Goal: Information Seeking & Learning: Compare options

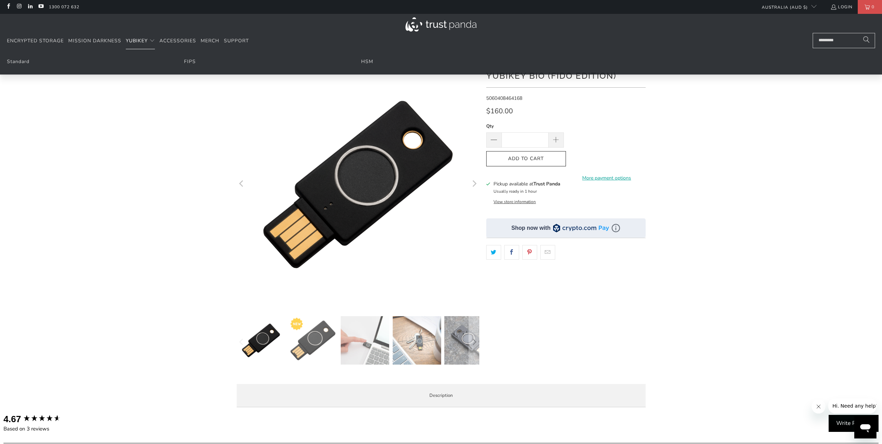
click at [145, 42] on span "YubiKey" at bounding box center [137, 40] width 22 height 7
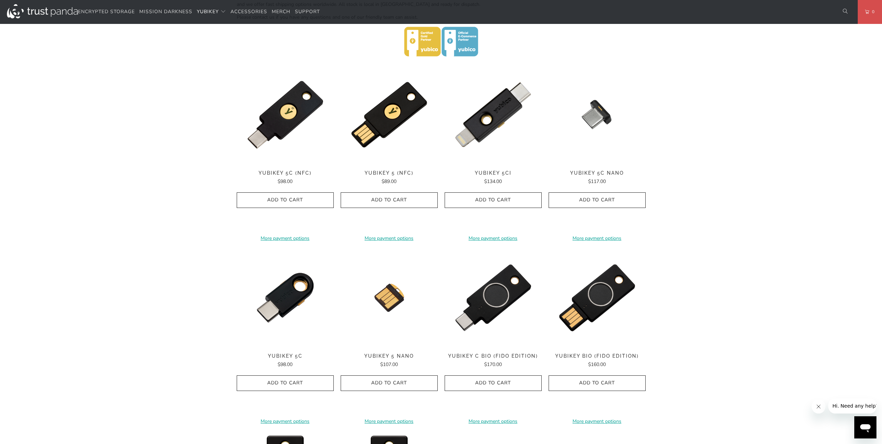
scroll to position [291, 0]
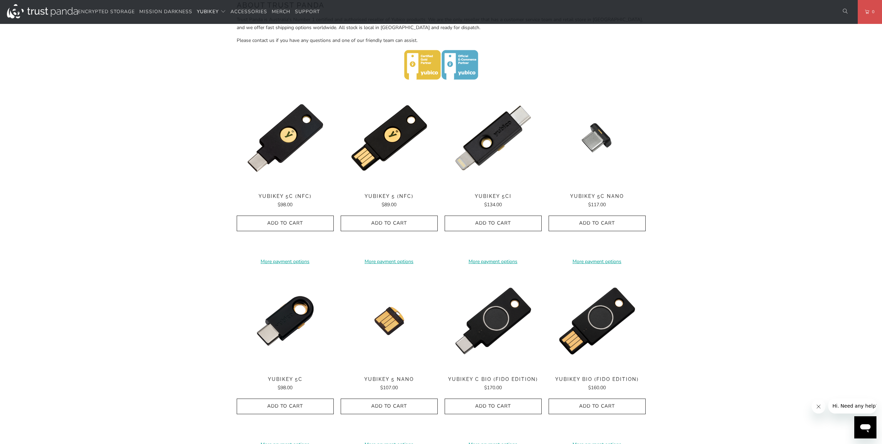
click at [285, 155] on img at bounding box center [285, 137] width 97 height 97
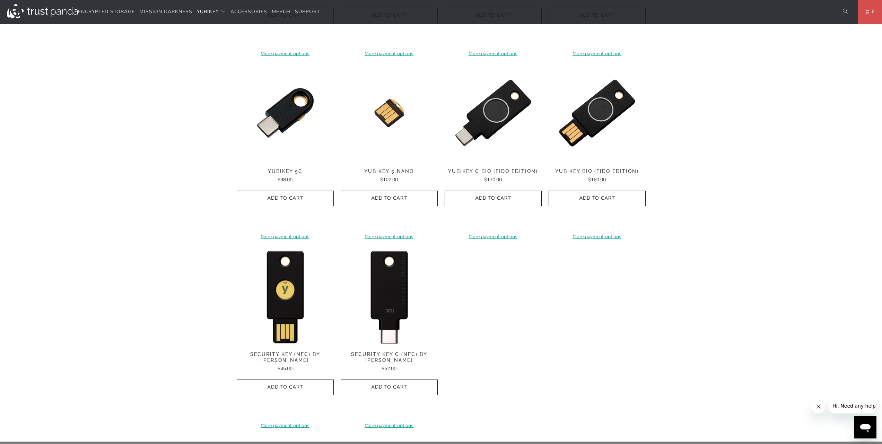
click at [389, 290] on img at bounding box center [388, 295] width 97 height 97
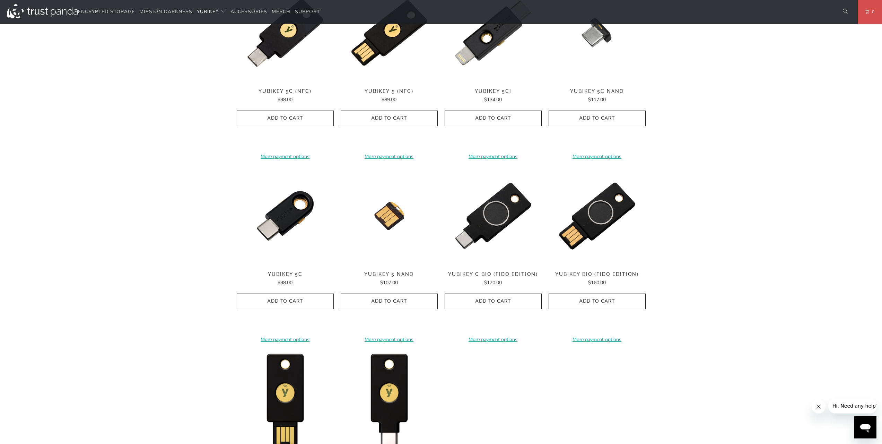
scroll to position [333, 0]
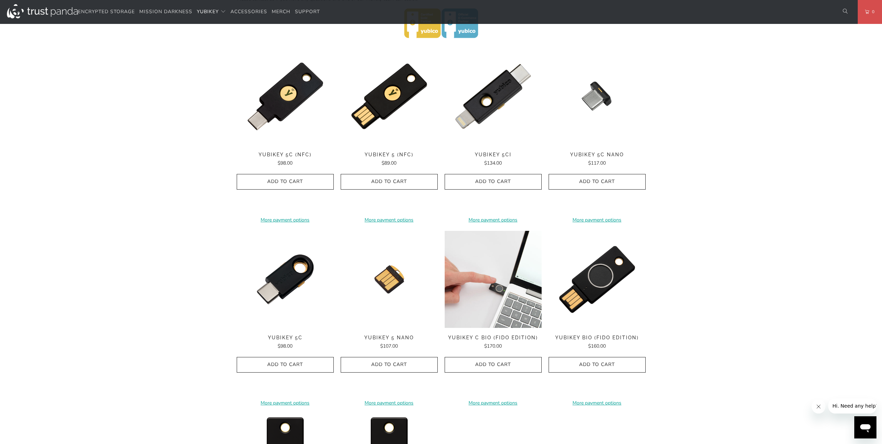
click at [498, 275] on img at bounding box center [492, 279] width 97 height 97
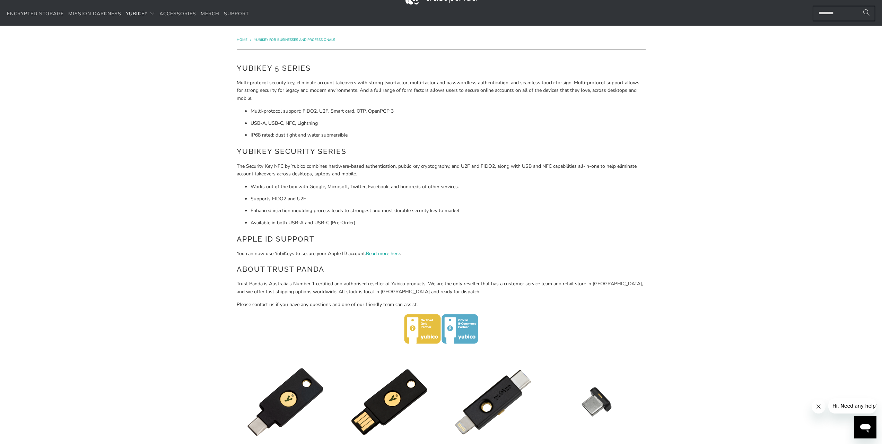
scroll to position [0, 0]
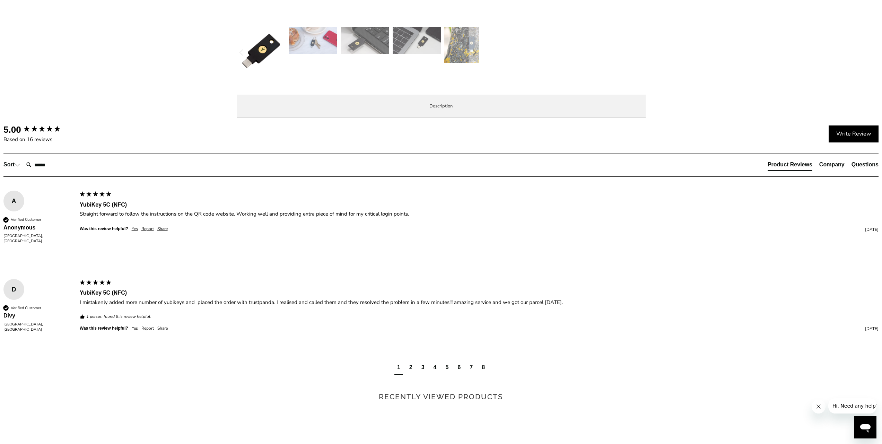
scroll to position [333, 0]
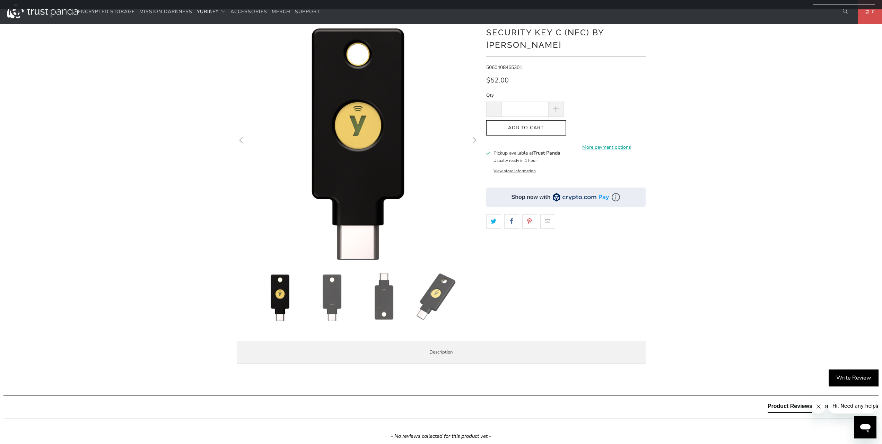
scroll to position [42, 0]
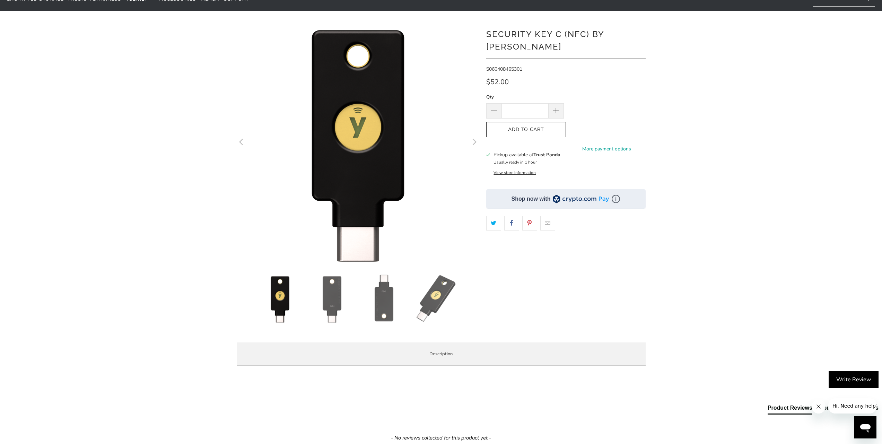
click at [774, 160] on div "*" at bounding box center [441, 195] width 882 height 349
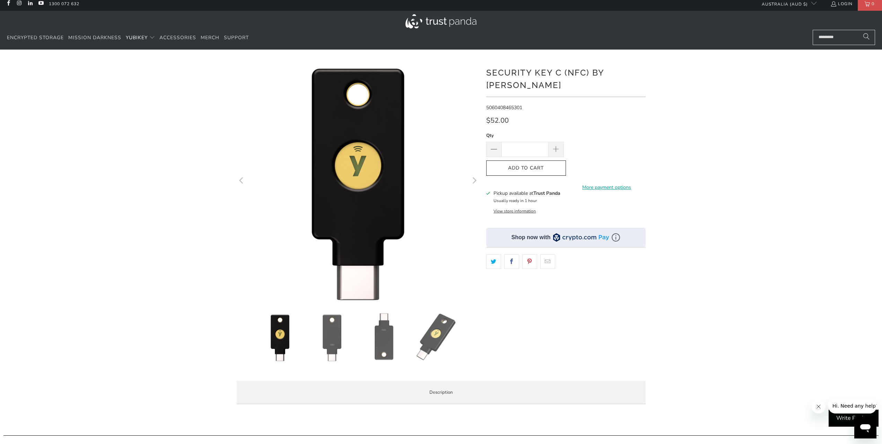
scroll to position [0, 0]
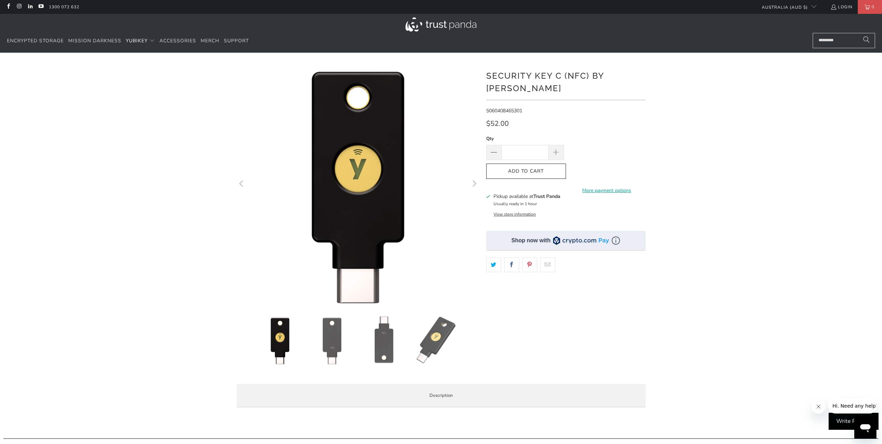
click at [746, 248] on div "*" at bounding box center [441, 237] width 882 height 349
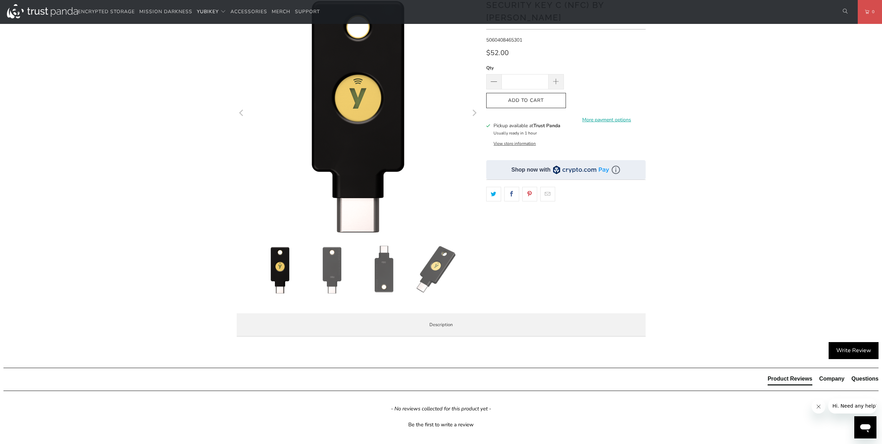
scroll to position [42, 0]
